Goal: Obtain resource: Download file/media

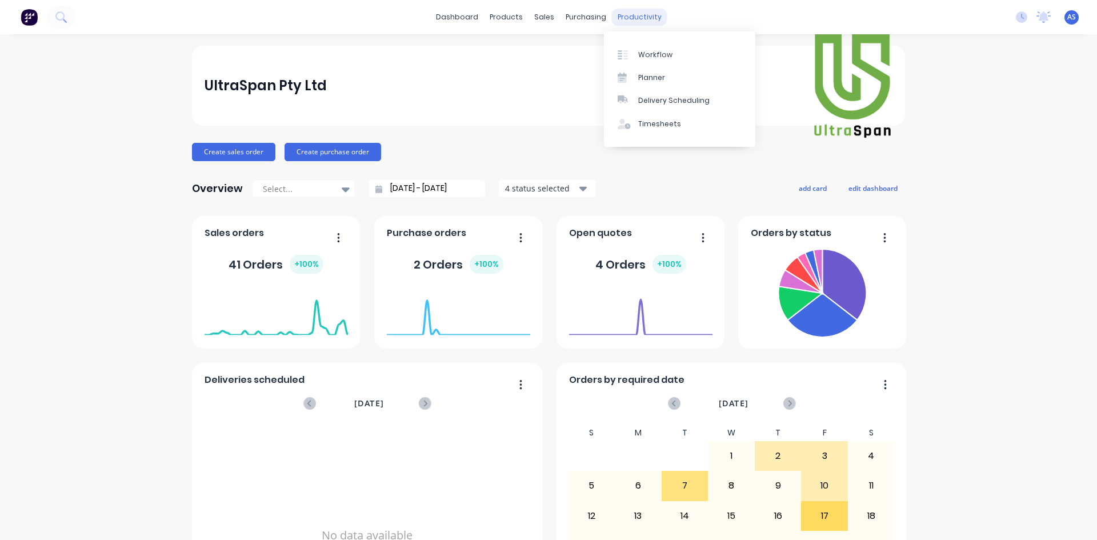
click at [647, 22] on div "productivity" at bounding box center [639, 17] width 55 height 17
click at [647, 57] on div "Workflow" at bounding box center [655, 55] width 34 height 10
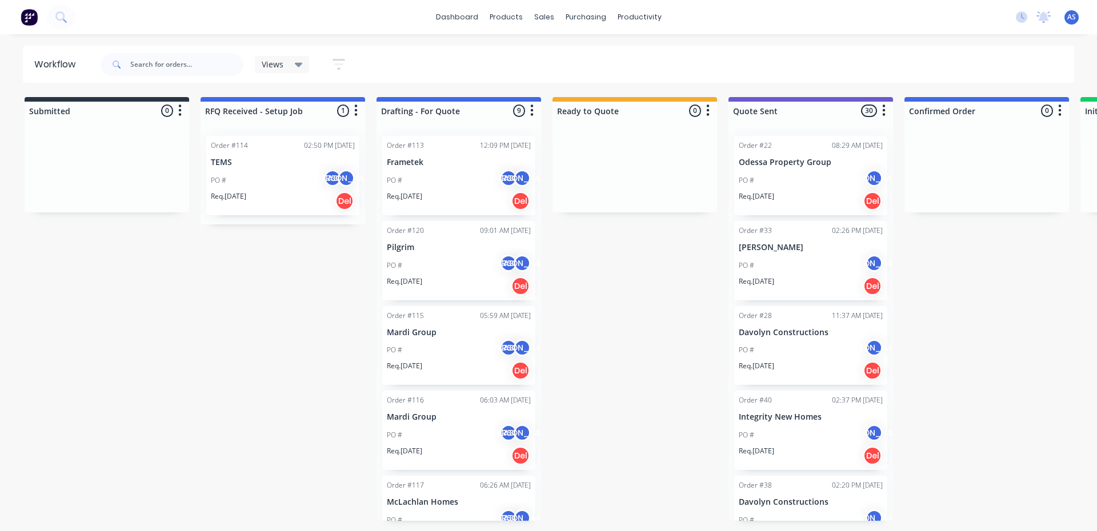
click at [273, 165] on p "TEMS" at bounding box center [283, 163] width 144 height 10
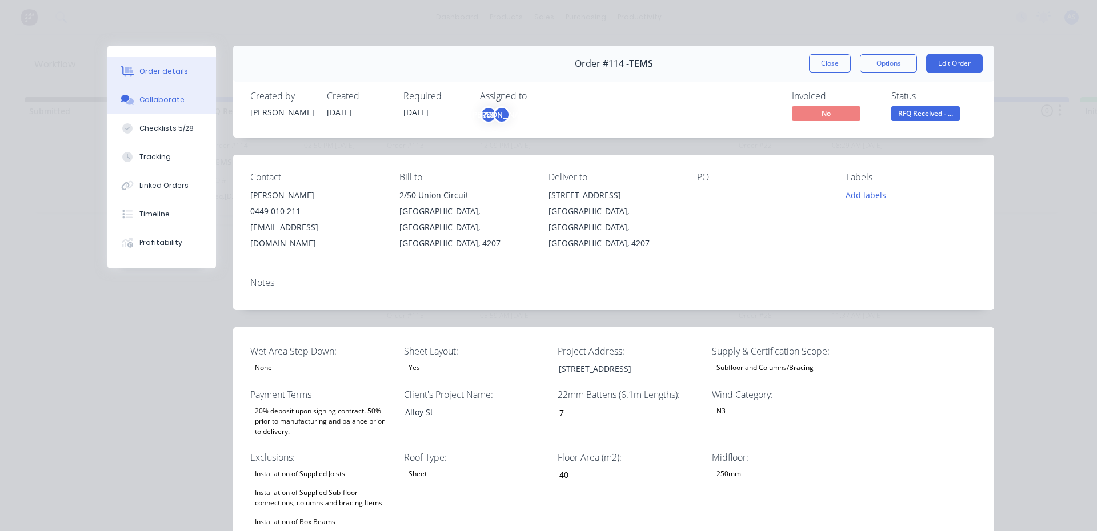
click at [155, 106] on button "Collaborate" at bounding box center [161, 100] width 109 height 29
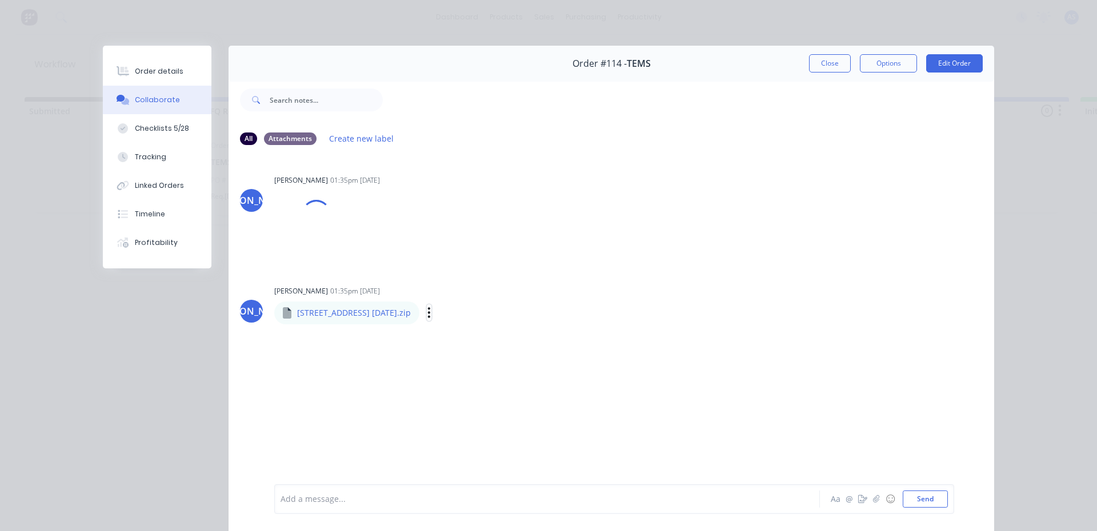
click at [428, 313] on icon "button" at bounding box center [429, 312] width 2 height 10
click at [461, 339] on button "Download" at bounding box center [504, 343] width 129 height 26
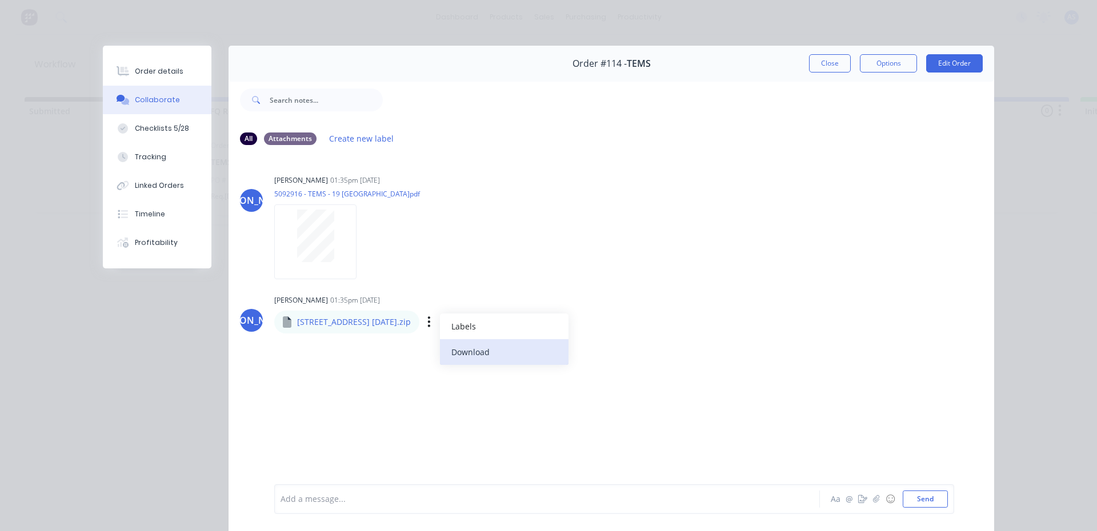
click at [456, 342] on button "Download" at bounding box center [504, 352] width 129 height 26
click at [454, 350] on button "Download" at bounding box center [504, 352] width 129 height 26
click at [361, 242] on div "Labels Download" at bounding box center [425, 242] width 129 height 17
click at [365, 242] on icon "button" at bounding box center [366, 242] width 2 height 10
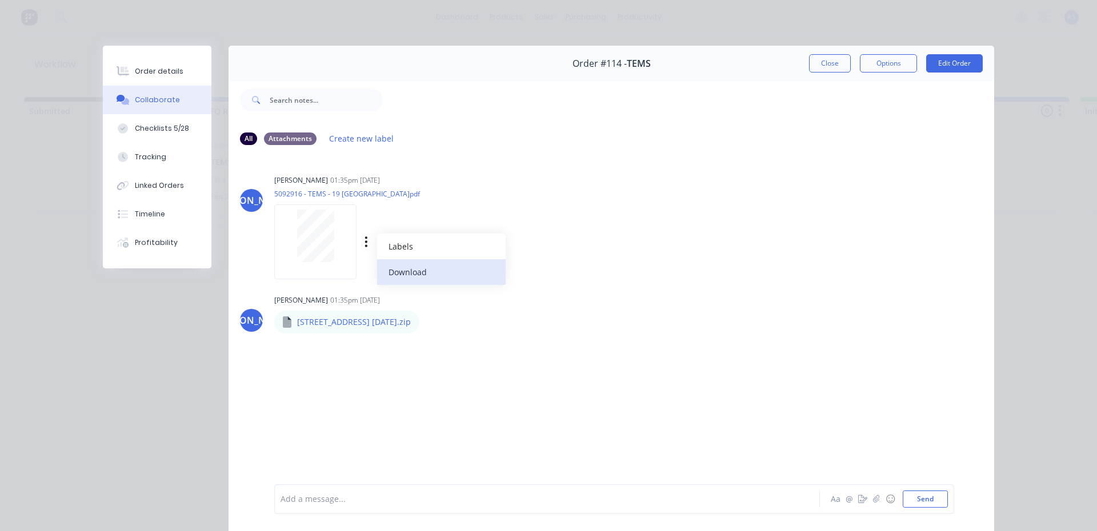
click at [396, 271] on button "Download" at bounding box center [441, 272] width 129 height 26
click at [427, 320] on icon "button" at bounding box center [428, 321] width 3 height 13
click at [388, 322] on p "[STREET_ADDRESS] [DATE].zip" at bounding box center [354, 322] width 114 height 11
click at [424, 328] on div "Labels Download" at bounding box center [488, 322] width 129 height 17
click at [427, 325] on button "button" at bounding box center [429, 322] width 5 height 17
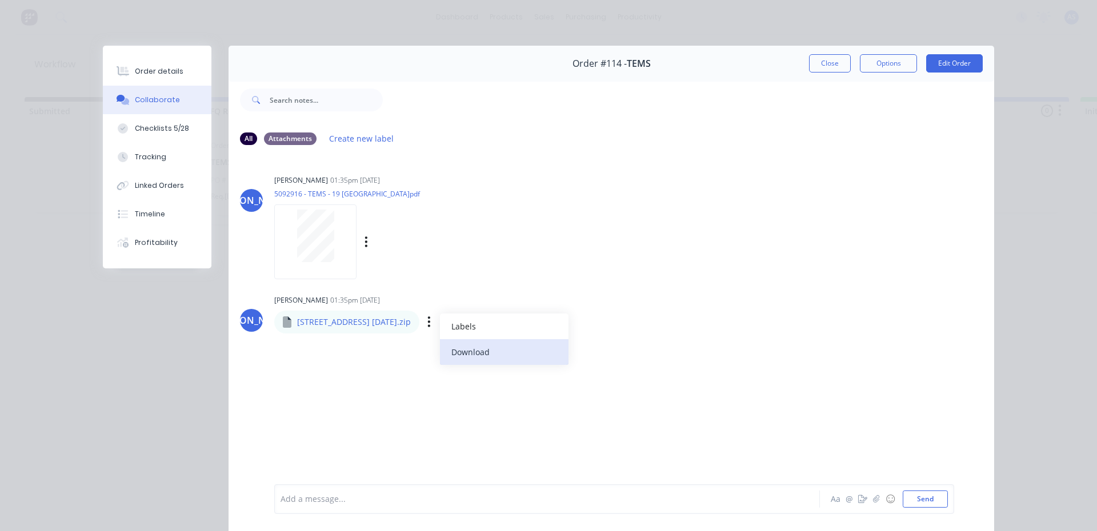
click at [460, 346] on button "Download" at bounding box center [504, 352] width 129 height 26
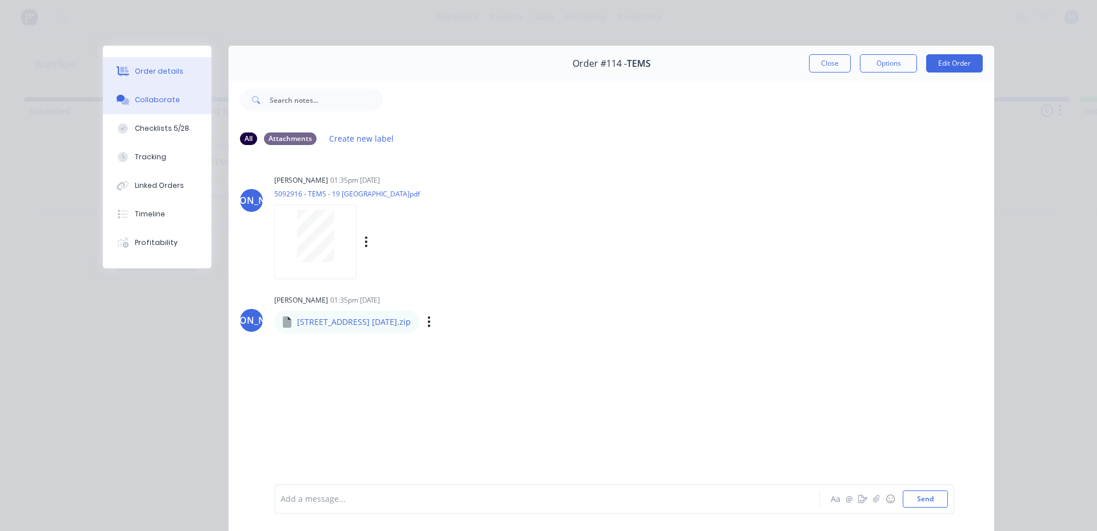
click at [148, 74] on div "Order details" at bounding box center [159, 71] width 49 height 10
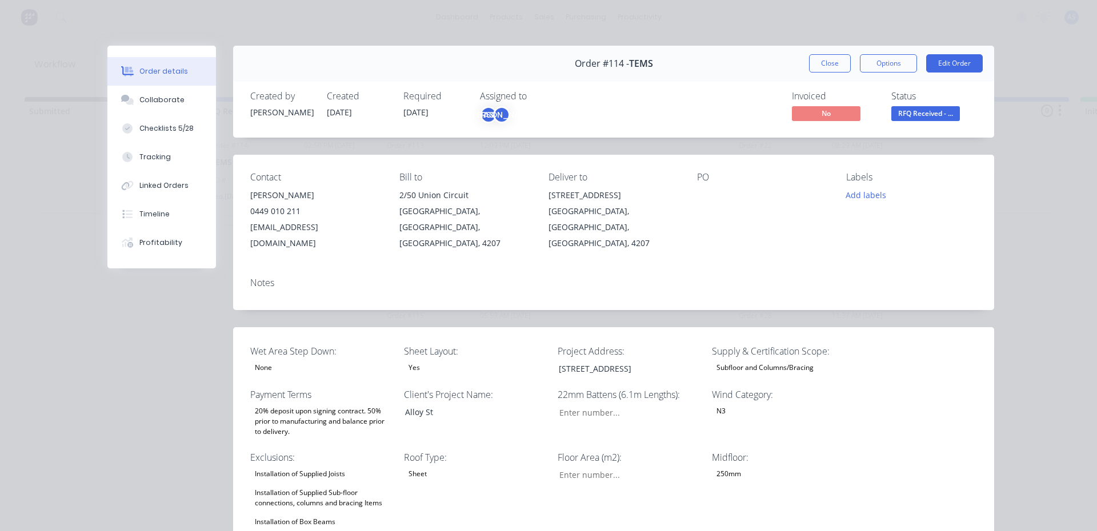
type input "7"
type input "40"
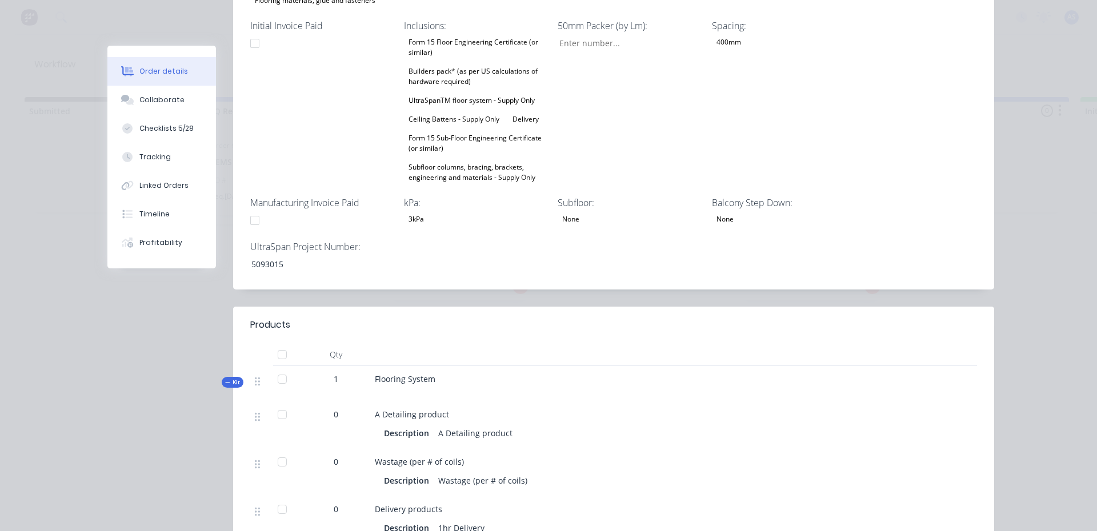
scroll to position [628, 0]
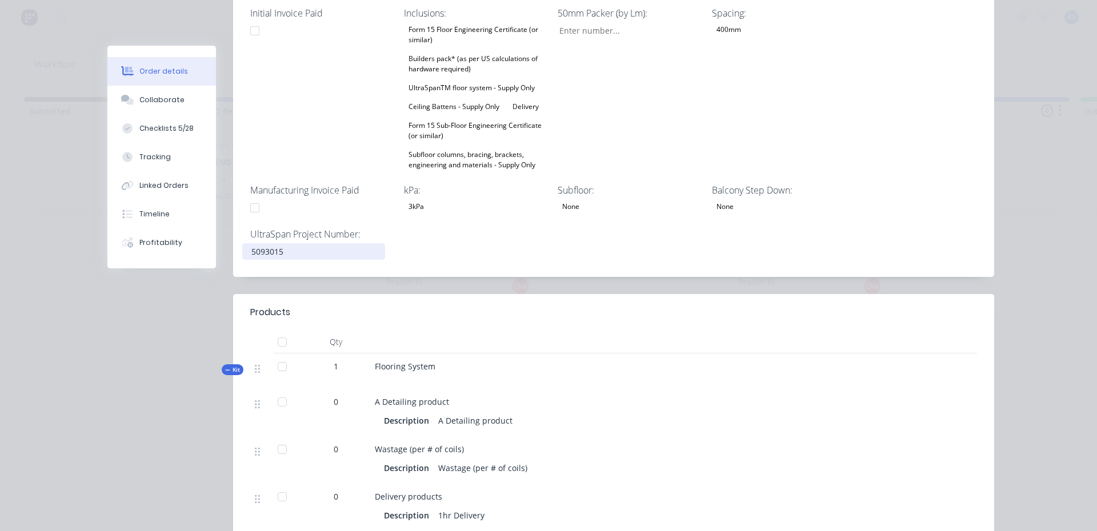
click at [264, 243] on div "5093015" at bounding box center [313, 251] width 143 height 17
copy div "5093015"
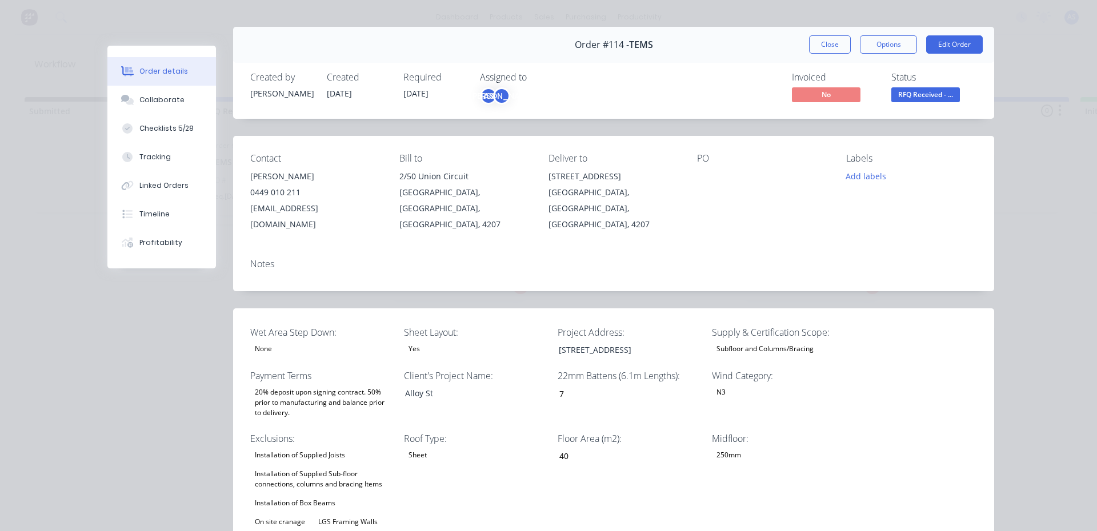
scroll to position [0, 0]
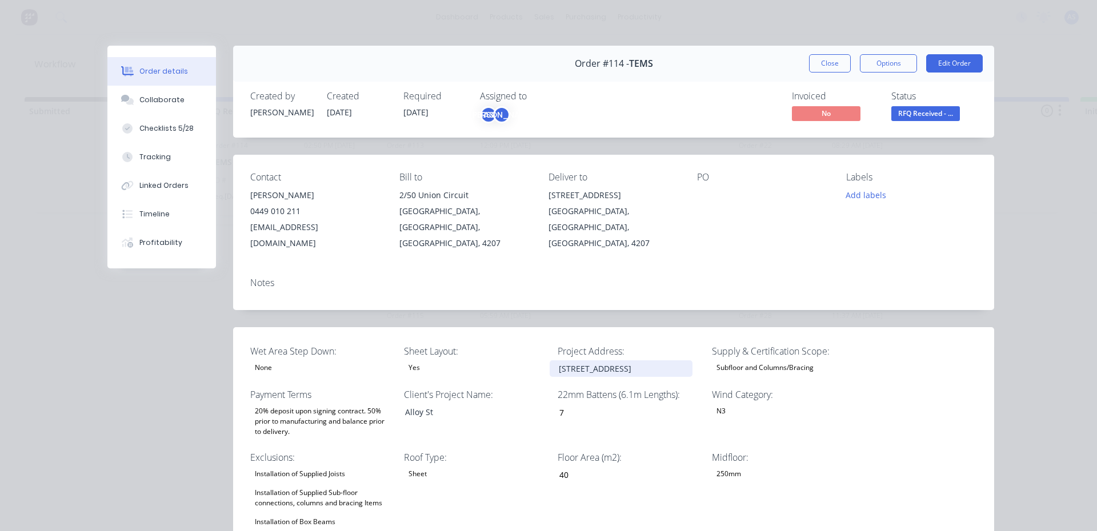
drag, startPoint x: 630, startPoint y: 353, endPoint x: 503, endPoint y: 357, distance: 127.5
copy div "[STREET_ADDRESS]"
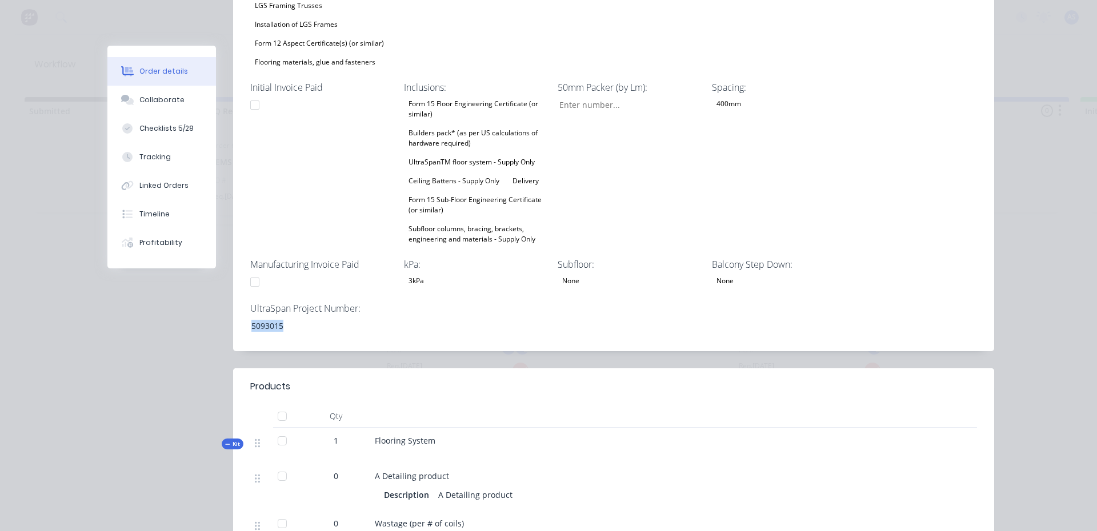
scroll to position [571, 0]
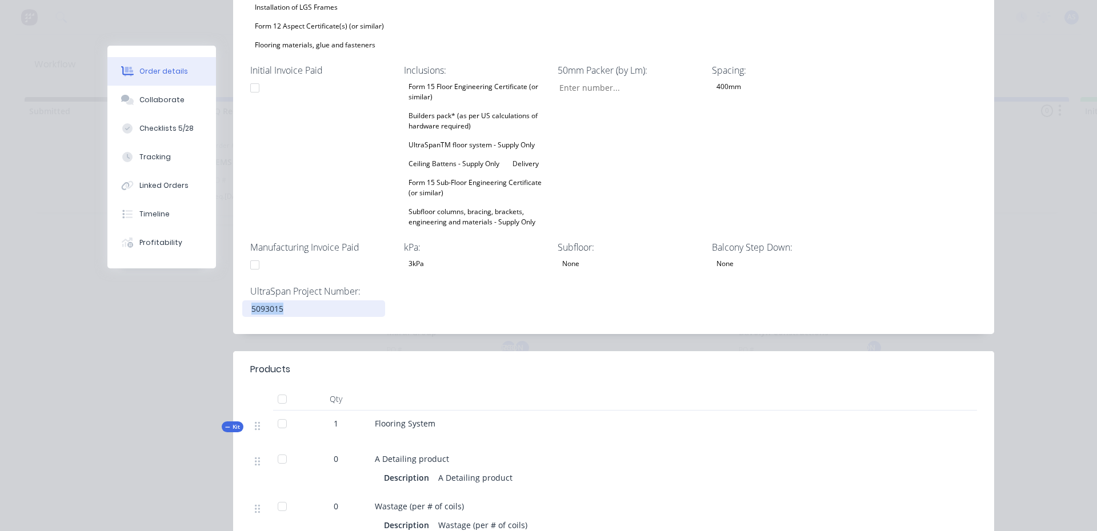
click at [255, 301] on div "5093015" at bounding box center [313, 309] width 143 height 17
copy div "5093015"
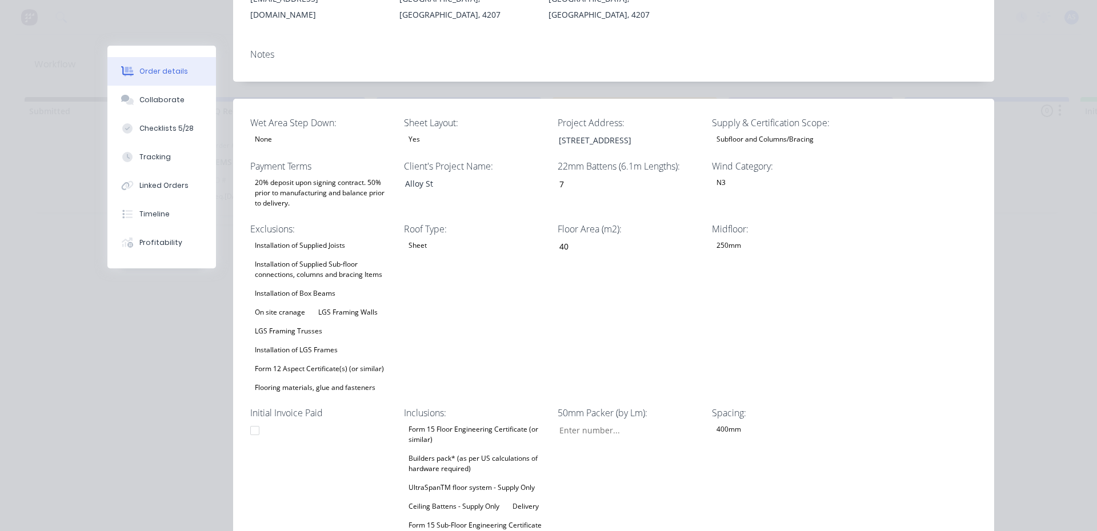
scroll to position [171, 0]
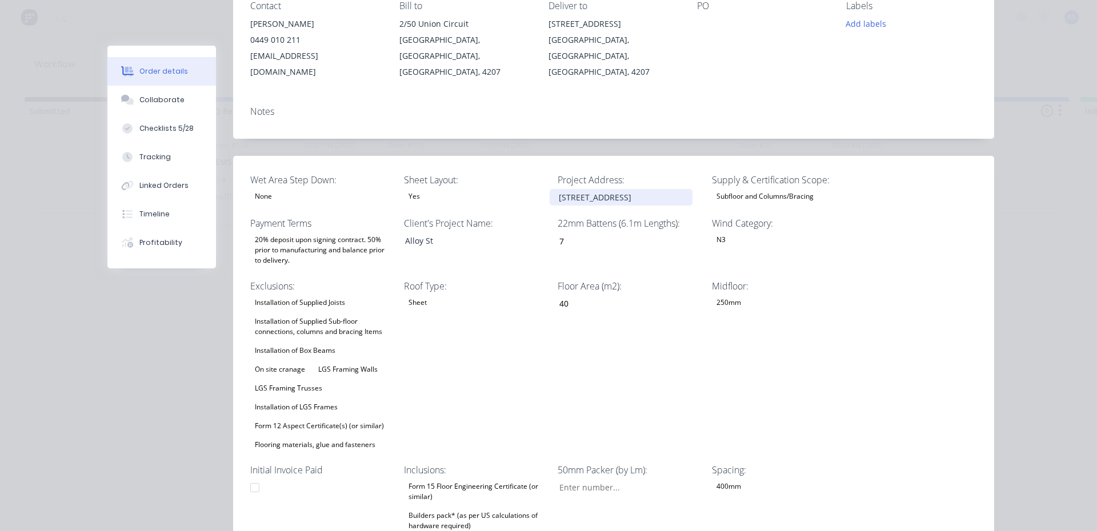
drag, startPoint x: 628, startPoint y: 182, endPoint x: 502, endPoint y: 179, distance: 126.9
click at [502, 179] on div "Wet Area Step Down: None Sheet Layout: Yes Project Address: [STREET_ADDRESS][GE…" at bounding box center [613, 445] width 761 height 578
copy div "[STREET_ADDRESS]"
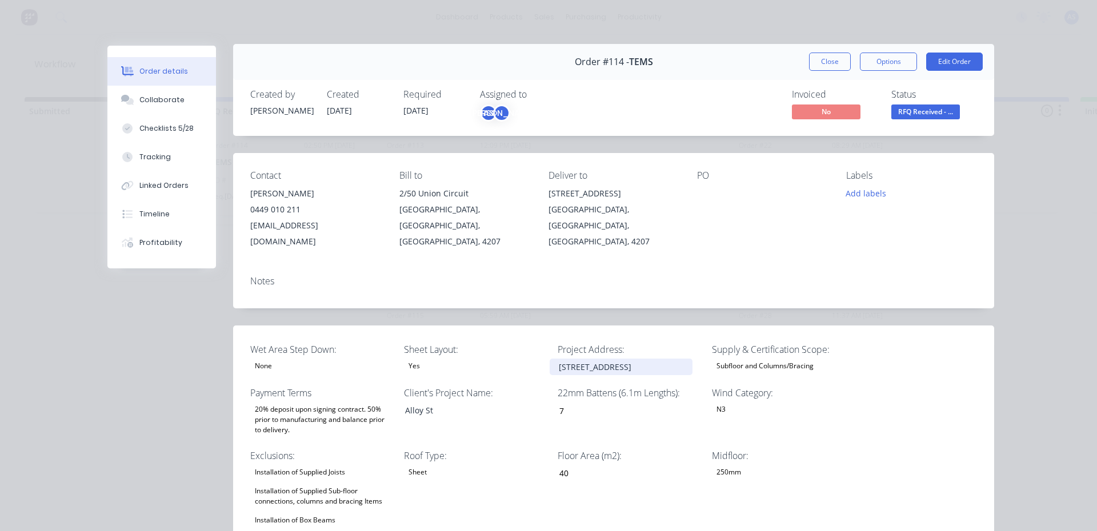
scroll to position [0, 0]
click at [942, 116] on span "RFQ Received - ..." at bounding box center [925, 113] width 69 height 14
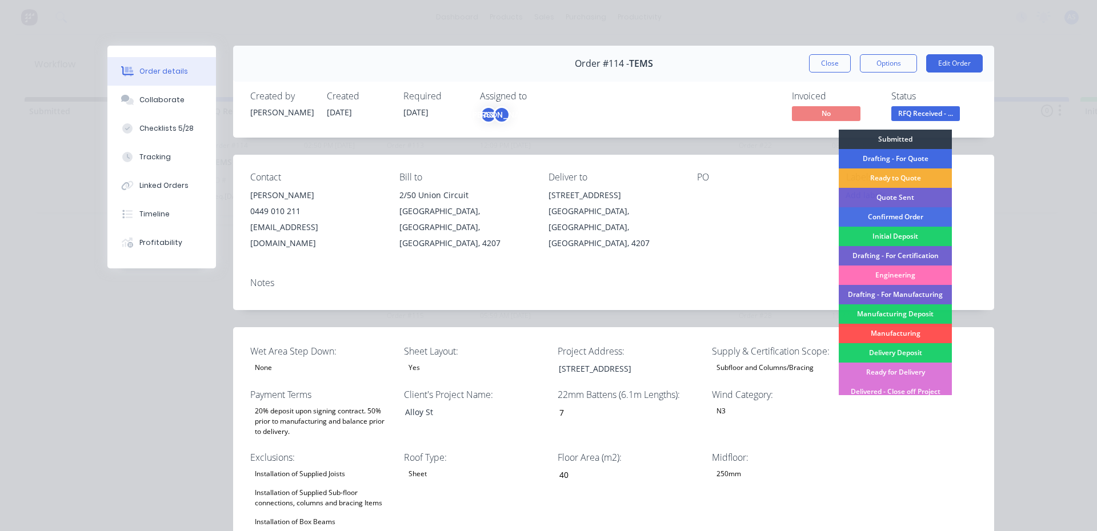
click at [910, 158] on div "Drafting - For Quote" at bounding box center [895, 158] width 113 height 19
